Goal: Find specific page/section: Locate a particular part of the current website

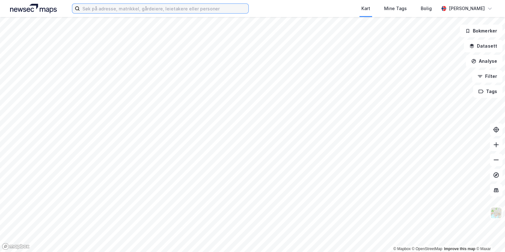
click at [123, 9] on input at bounding box center [164, 8] width 169 height 9
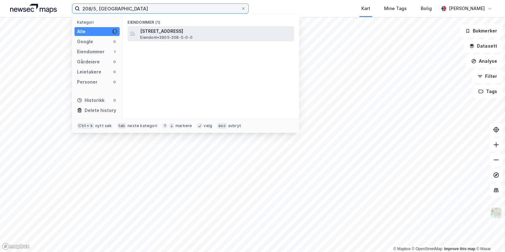
type input "208/5, [GEOGRAPHIC_DATA]"
click at [198, 34] on span "[STREET_ADDRESS]" at bounding box center [216, 31] width 152 height 8
